Goal: Task Accomplishment & Management: Complete application form

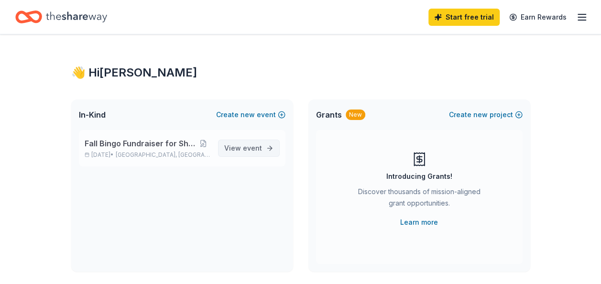
click at [247, 147] on span "event" at bounding box center [252, 148] width 19 height 8
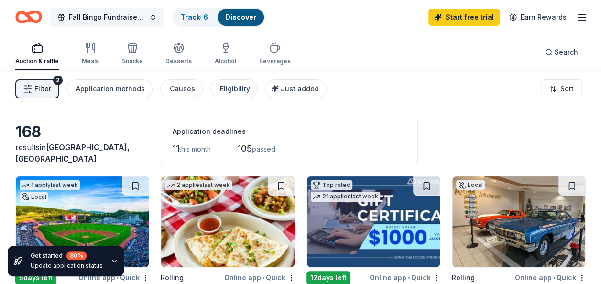
click at [121, 11] on button "Fall Bingo Fundraiser for Shop with a Cop" at bounding box center [107, 17] width 115 height 19
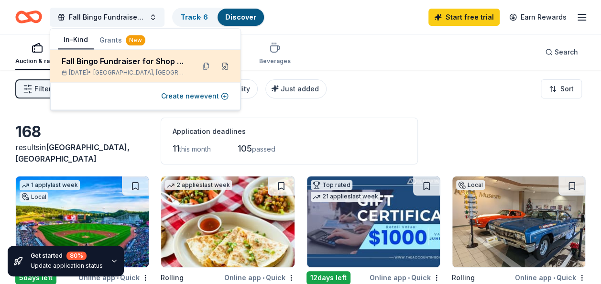
click at [226, 64] on button at bounding box center [225, 65] width 15 height 15
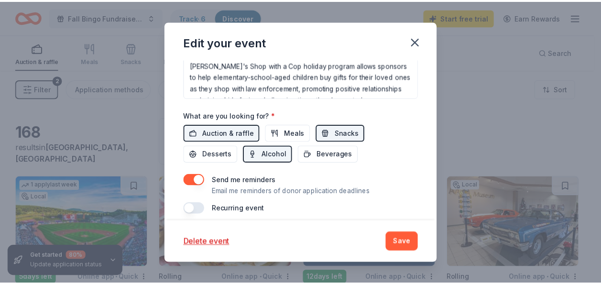
scroll to position [353, 0]
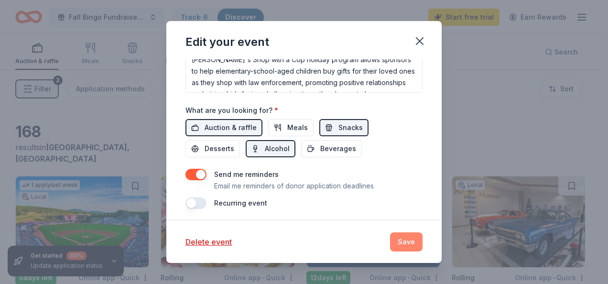
click at [405, 242] on button "Save" at bounding box center [406, 241] width 33 height 19
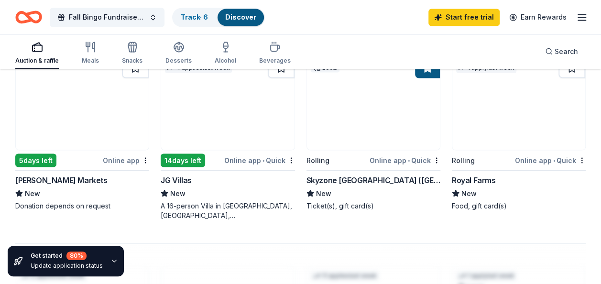
scroll to position [860, 0]
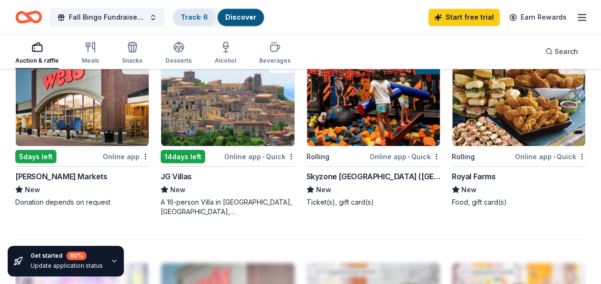
click at [195, 20] on link "Track · 6" at bounding box center [194, 17] width 27 height 8
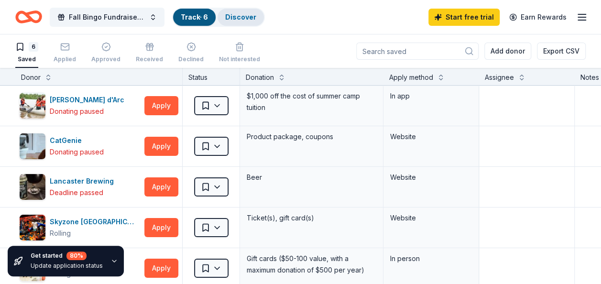
click at [234, 16] on link "Discover" at bounding box center [240, 17] width 31 height 8
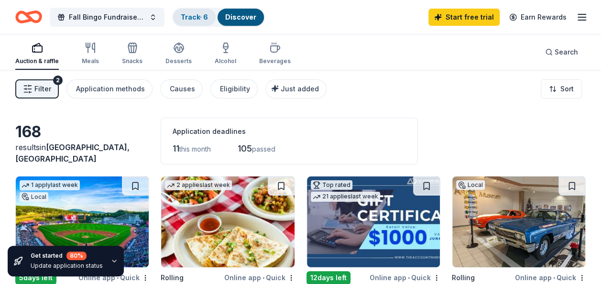
click at [194, 15] on link "Track · 6" at bounding box center [194, 17] width 27 height 8
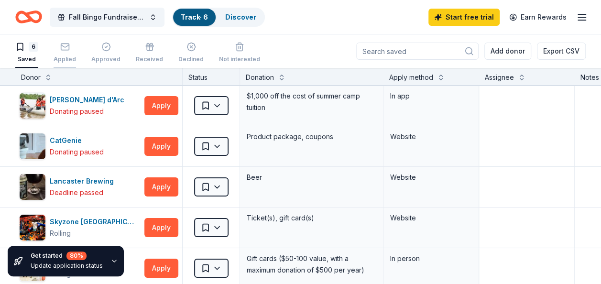
click at [62, 54] on div "Applied" at bounding box center [65, 52] width 22 height 21
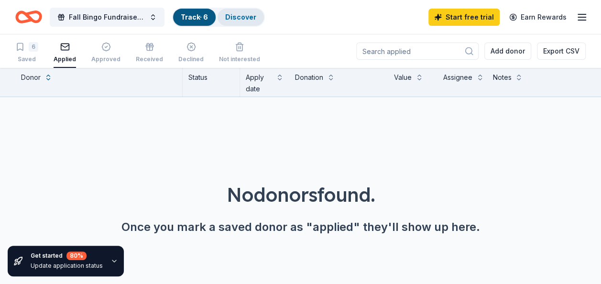
click at [237, 17] on link "Discover" at bounding box center [240, 17] width 31 height 8
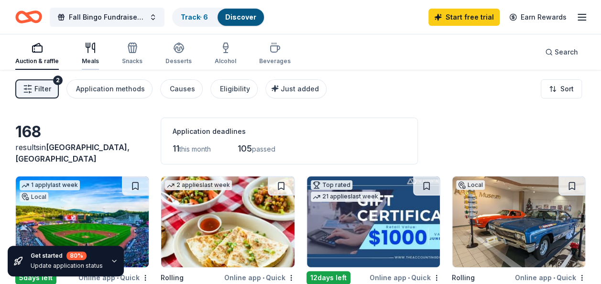
click at [94, 58] on div "Meals" at bounding box center [90, 61] width 17 height 8
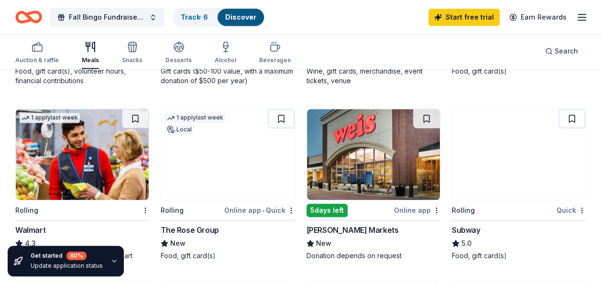
scroll to position [424, 0]
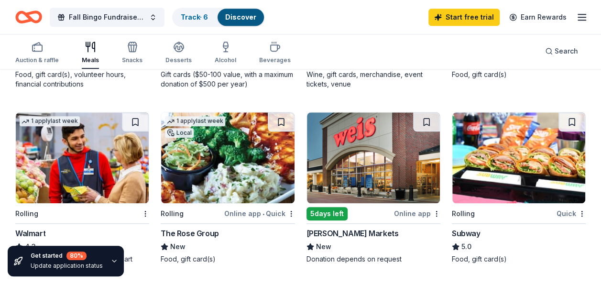
click at [32, 226] on div "1 apply last week Rolling Walmart 4.3 Gift card(s), products sold at Walmart" at bounding box center [82, 188] width 134 height 152
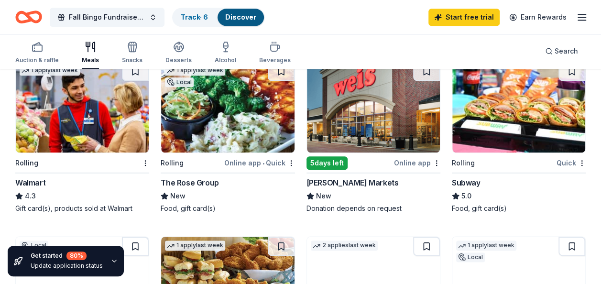
scroll to position [471, 0]
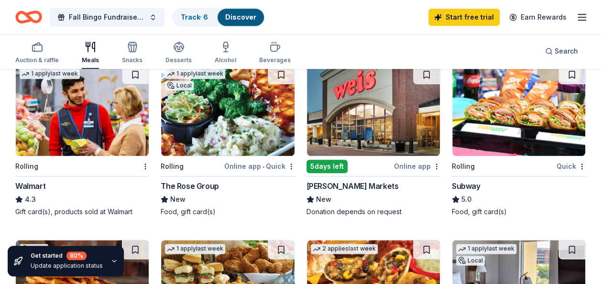
click at [464, 189] on div "Subway" at bounding box center [466, 185] width 29 height 11
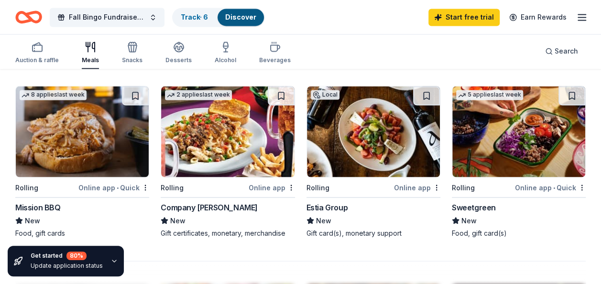
scroll to position [798, 0]
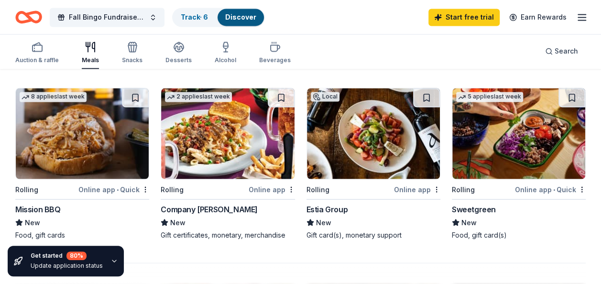
click at [51, 200] on div "8 applies last week Rolling Online app • Quick Mission BBQ New Food, gift cards" at bounding box center [82, 163] width 134 height 152
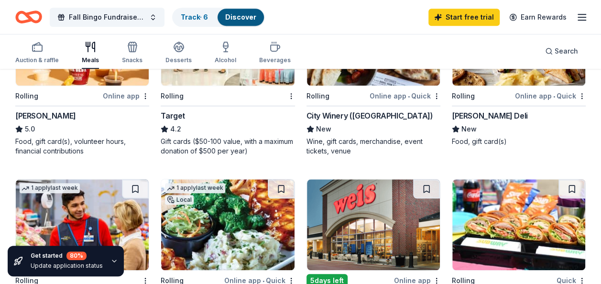
scroll to position [167, 0]
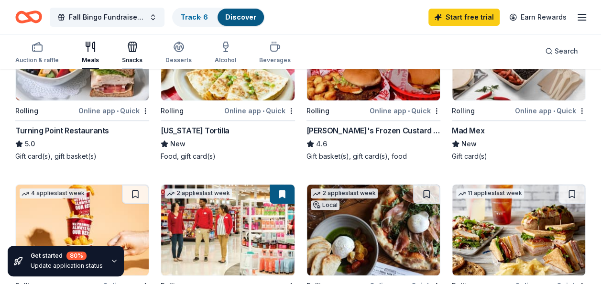
click at [133, 50] on icon "button" at bounding box center [133, 48] width 0 height 7
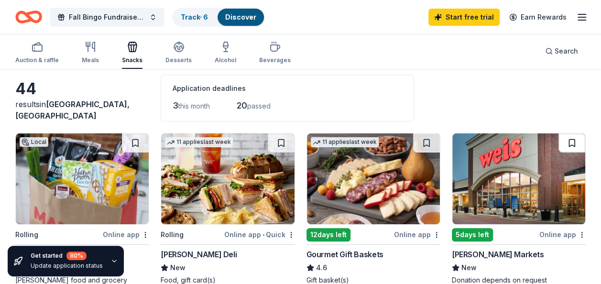
scroll to position [91, 0]
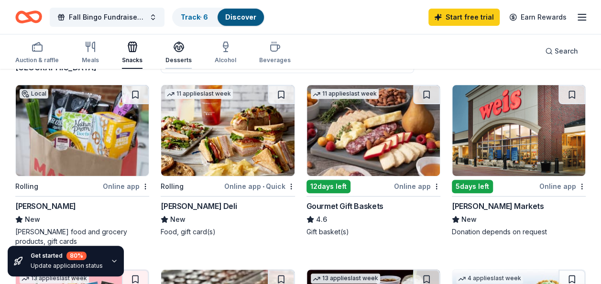
click at [176, 47] on icon "button" at bounding box center [178, 46] width 11 height 11
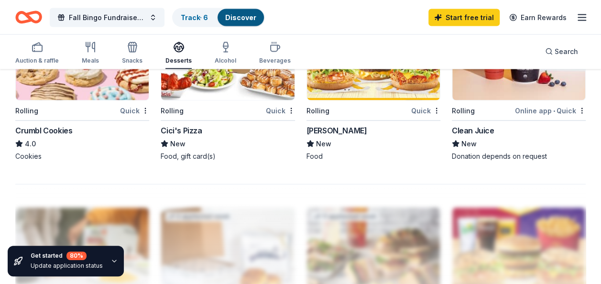
scroll to position [898, 0]
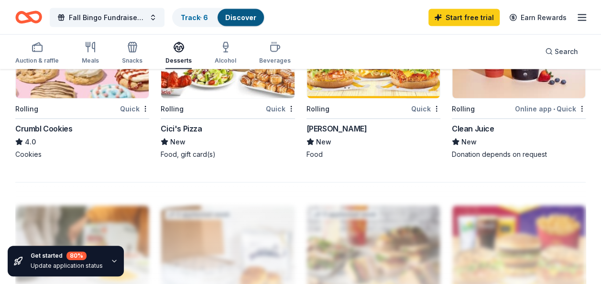
click at [334, 126] on div "McDonald's" at bounding box center [336, 127] width 61 height 11
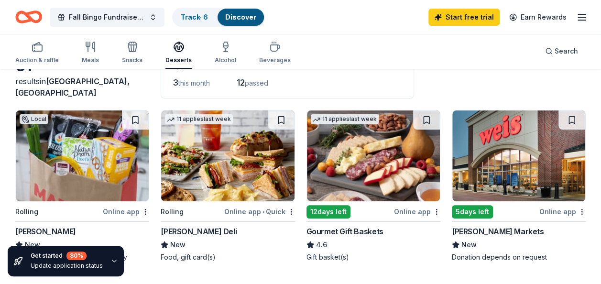
scroll to position [0, 0]
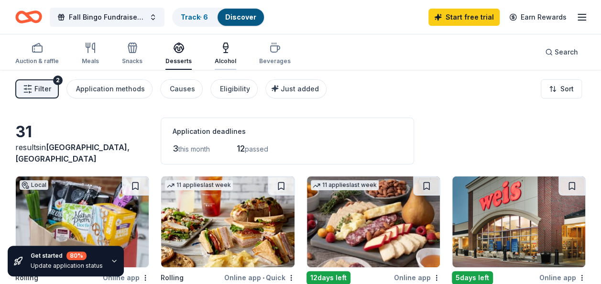
click at [219, 57] on div "Alcohol" at bounding box center [226, 61] width 22 height 8
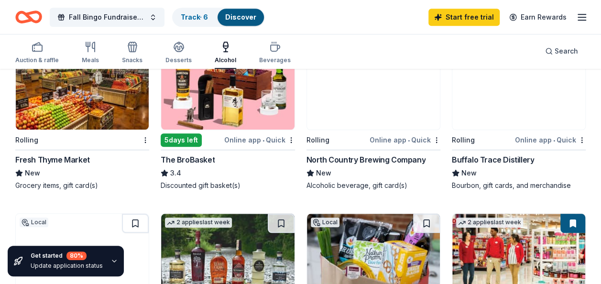
scroll to position [321, 0]
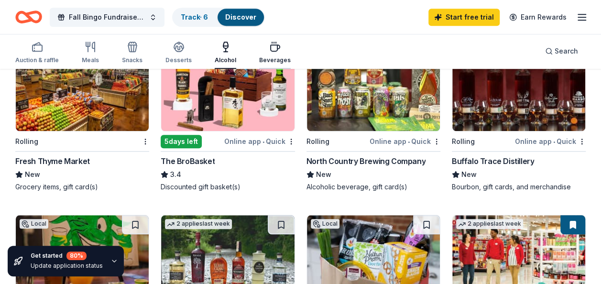
click at [269, 49] on icon "button" at bounding box center [274, 46] width 11 height 11
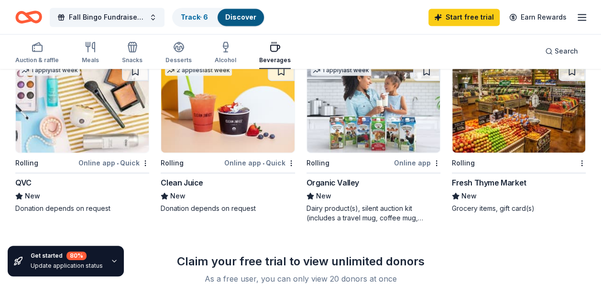
scroll to position [667, 0]
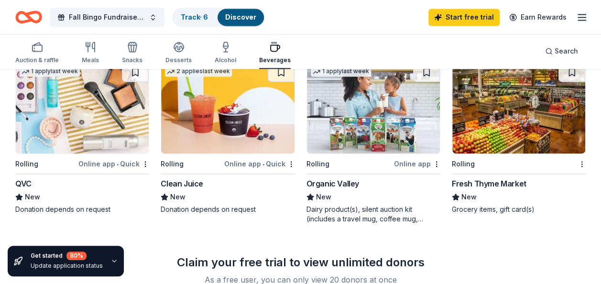
click at [75, 148] on img at bounding box center [82, 108] width 133 height 91
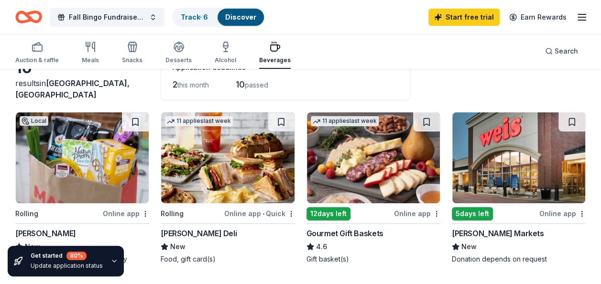
scroll to position [61, 0]
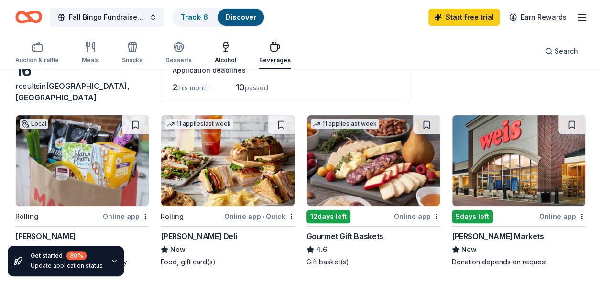
click at [223, 44] on icon "button" at bounding box center [225, 46] width 11 height 11
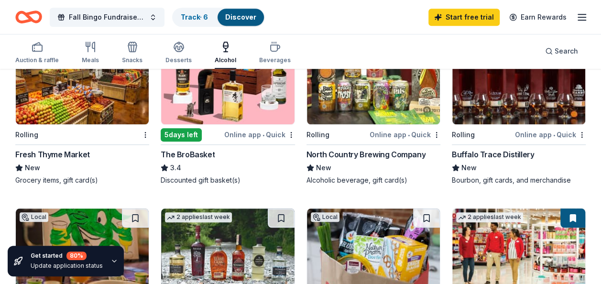
scroll to position [330, 0]
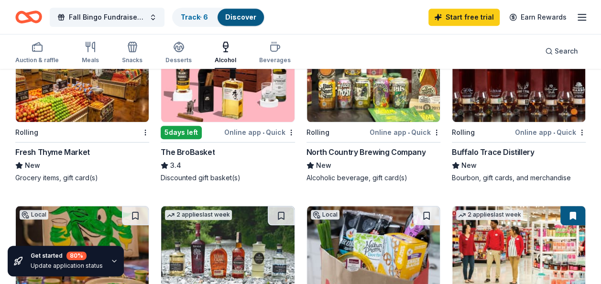
click at [501, 151] on div "Buffalo Trace Distillery" at bounding box center [493, 151] width 82 height 11
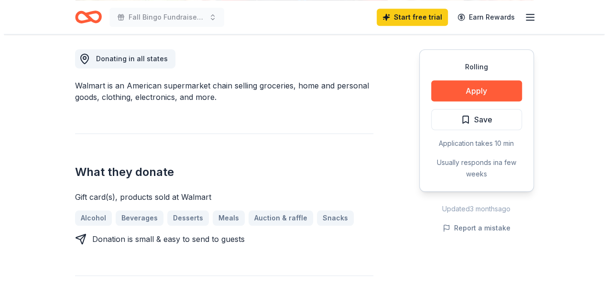
scroll to position [266, 0]
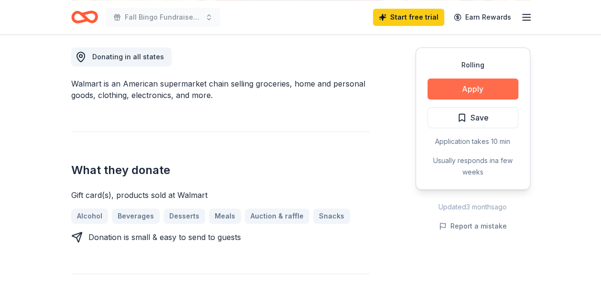
click at [466, 89] on button "Apply" at bounding box center [472, 88] width 91 height 21
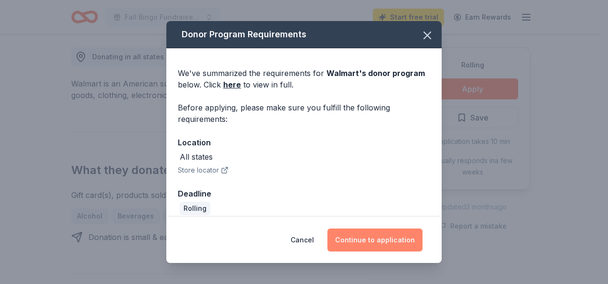
click at [358, 243] on button "Continue to application" at bounding box center [374, 240] width 95 height 23
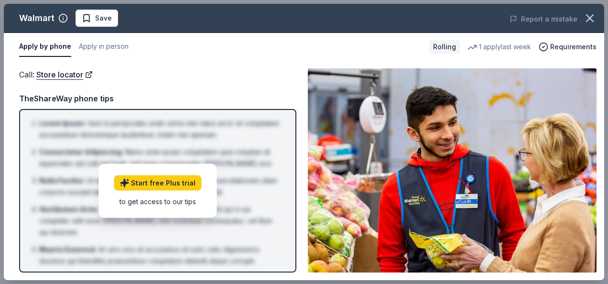
click at [101, 73] on div "Call : Store locator" at bounding box center [157, 74] width 277 height 12
click at [428, 141] on img at bounding box center [452, 170] width 289 height 204
click at [55, 45] on button "Apply by phone" at bounding box center [45, 47] width 52 height 20
click at [97, 45] on button "Apply in person" at bounding box center [104, 47] width 50 height 20
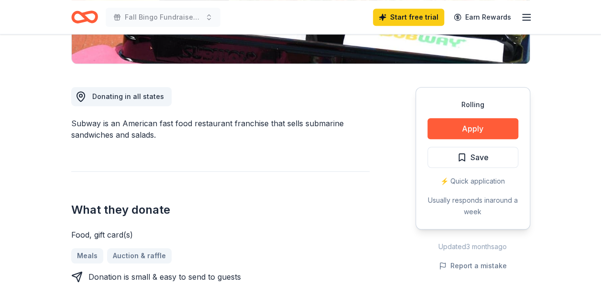
scroll to position [231, 0]
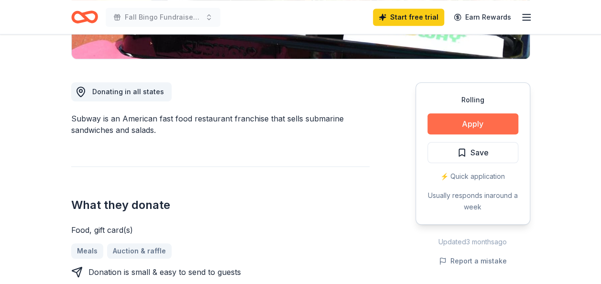
click at [486, 125] on button "Apply" at bounding box center [472, 123] width 91 height 21
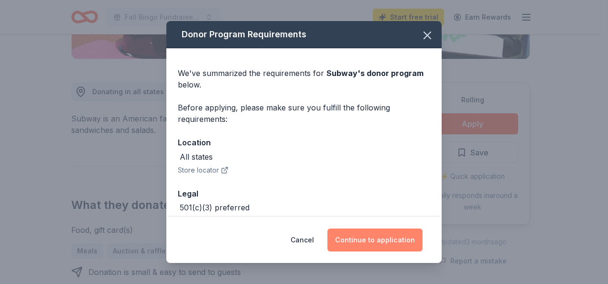
click at [380, 243] on button "Continue to application" at bounding box center [374, 240] width 95 height 23
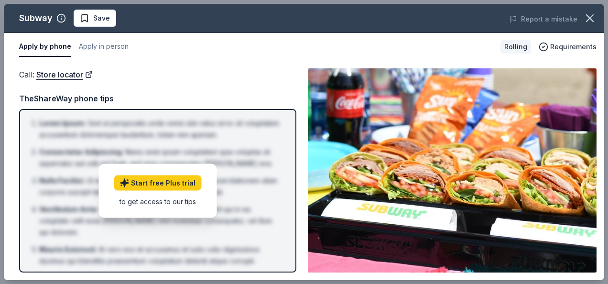
click at [600, 55] on div "Subway Save Report a mistake Apply by phone Apply in person Rolling Requirement…" at bounding box center [304, 142] width 608 height 284
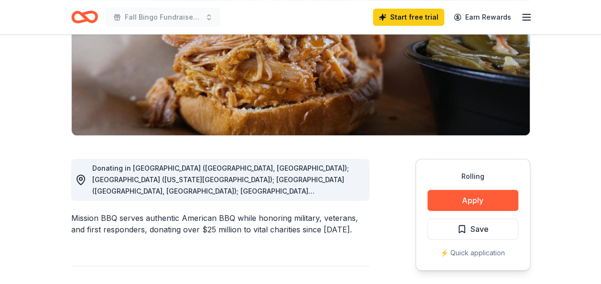
scroll to position [160, 0]
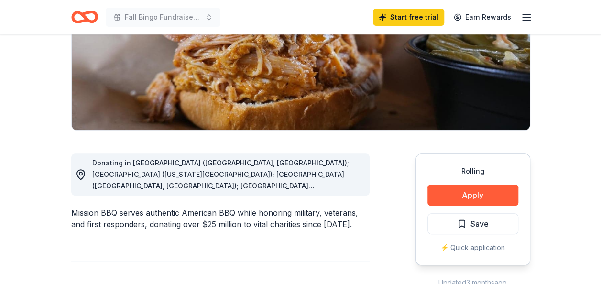
click at [350, 169] on div "Donating in AZ (Paradise Valley, Surprise); CO (Colorado Springs); CT (Orange, …" at bounding box center [227, 174] width 270 height 34
click at [81, 172] on circle at bounding box center [80, 173] width 3 height 3
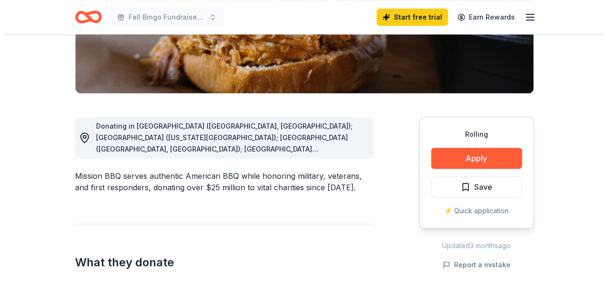
scroll to position [186, 0]
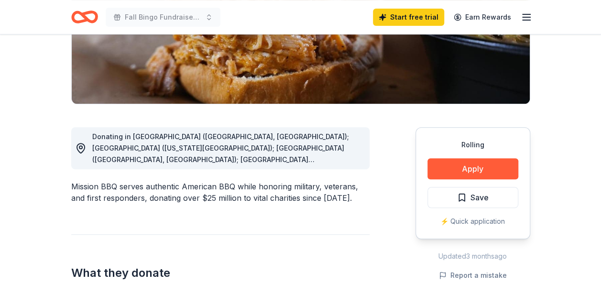
click at [272, 148] on span "Donating in AZ (Paradise Valley, Surprise); CO (Colorado Springs); CT (Orange, …" at bounding box center [226, 285] width 268 height 306
click at [351, 161] on span "Donating in AZ (Paradise Valley, Surprise); CO (Colorado Springs); CT (Orange, …" at bounding box center [226, 285] width 268 height 306
drag, startPoint x: 79, startPoint y: 143, endPoint x: 259, endPoint y: 147, distance: 179.8
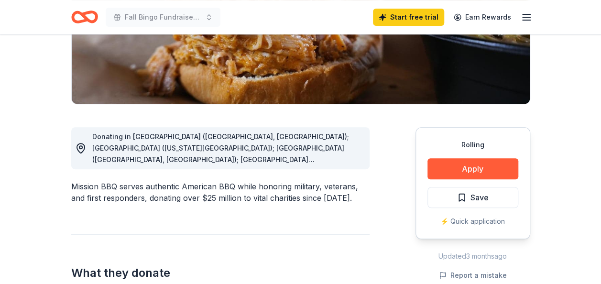
click at [259, 147] on span "Donating in AZ (Paradise Valley, Surprise); CO (Colorado Springs); CT (Orange, …" at bounding box center [226, 285] width 268 height 306
click at [475, 168] on button "Apply" at bounding box center [472, 168] width 91 height 21
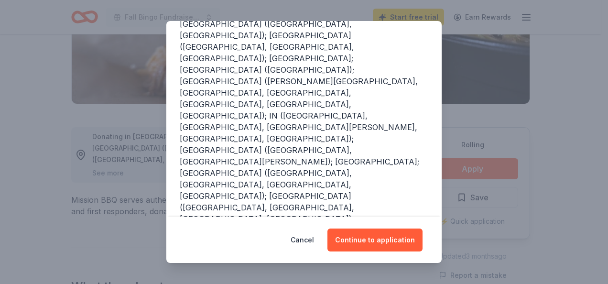
scroll to position [157, 0]
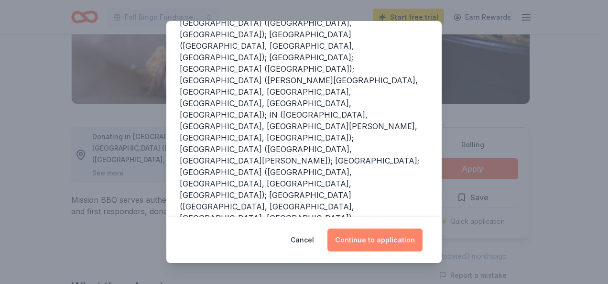
click at [373, 239] on button "Continue to application" at bounding box center [374, 240] width 95 height 23
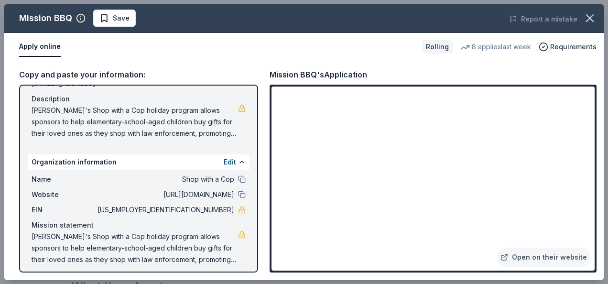
scroll to position [97, 0]
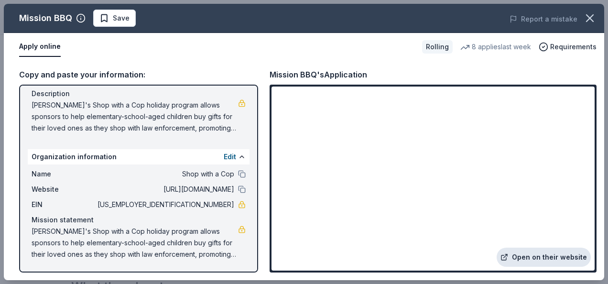
click at [516, 259] on link "Open on their website" at bounding box center [544, 257] width 94 height 19
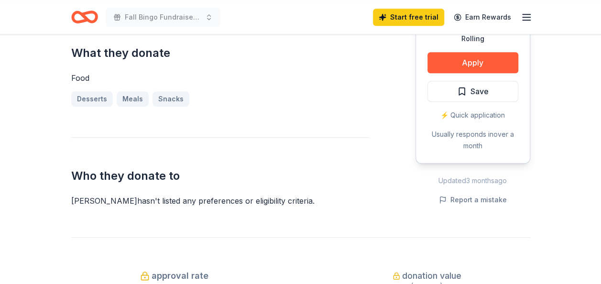
scroll to position [371, 0]
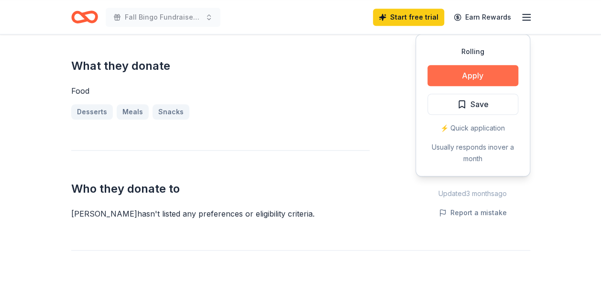
click at [486, 70] on button "Apply" at bounding box center [472, 75] width 91 height 21
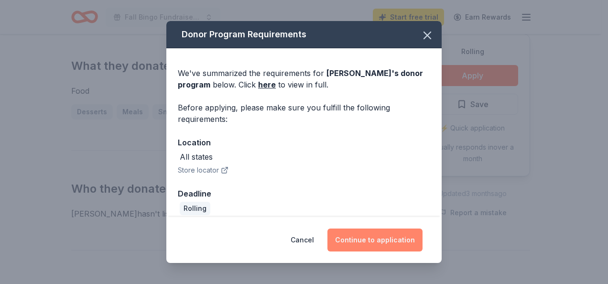
click at [374, 245] on button "Continue to application" at bounding box center [374, 240] width 95 height 23
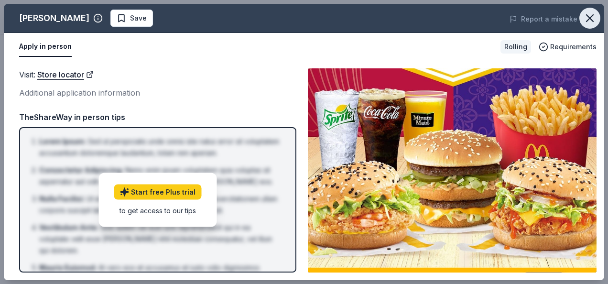
click at [587, 22] on icon "button" at bounding box center [590, 18] width 7 height 7
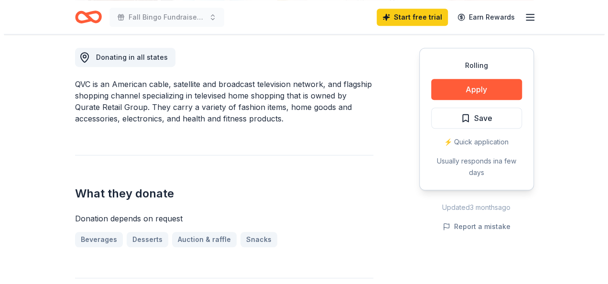
scroll to position [273, 0]
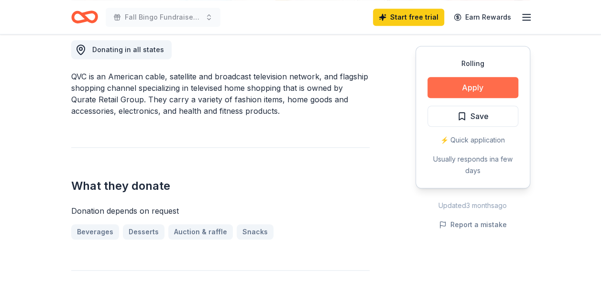
click at [454, 85] on button "Apply" at bounding box center [472, 87] width 91 height 21
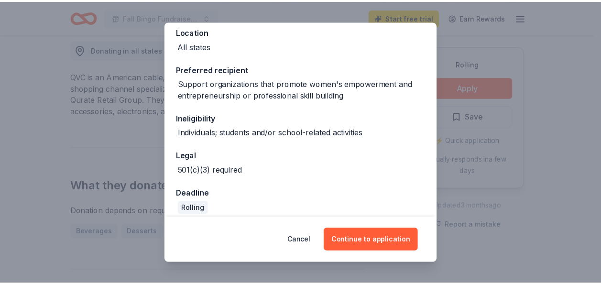
scroll to position [120, 0]
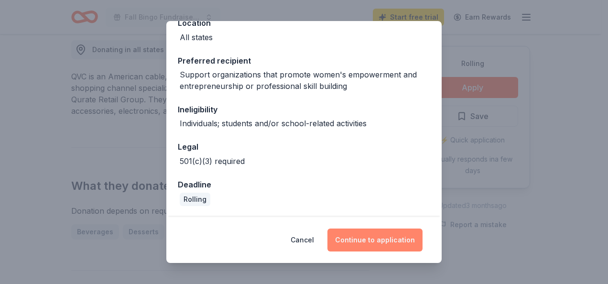
click at [362, 238] on button "Continue to application" at bounding box center [374, 240] width 95 height 23
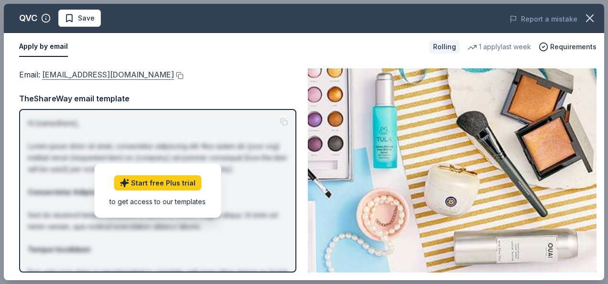
click at [79, 74] on link "[EMAIL_ADDRESS][DOMAIN_NAME]" at bounding box center [108, 74] width 132 height 12
click at [589, 17] on icon "button" at bounding box center [590, 18] width 7 height 7
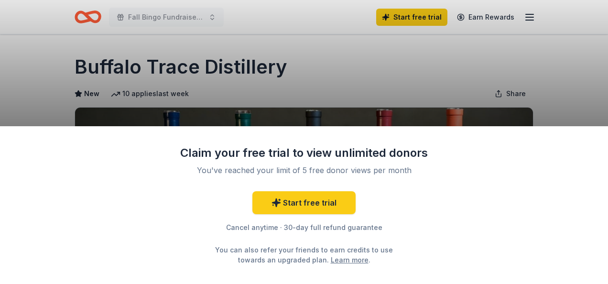
click at [552, 67] on div "Claim your free trial to view unlimited donors You've reached your limit of 5 f…" at bounding box center [304, 142] width 608 height 284
